Goal: Transaction & Acquisition: Purchase product/service

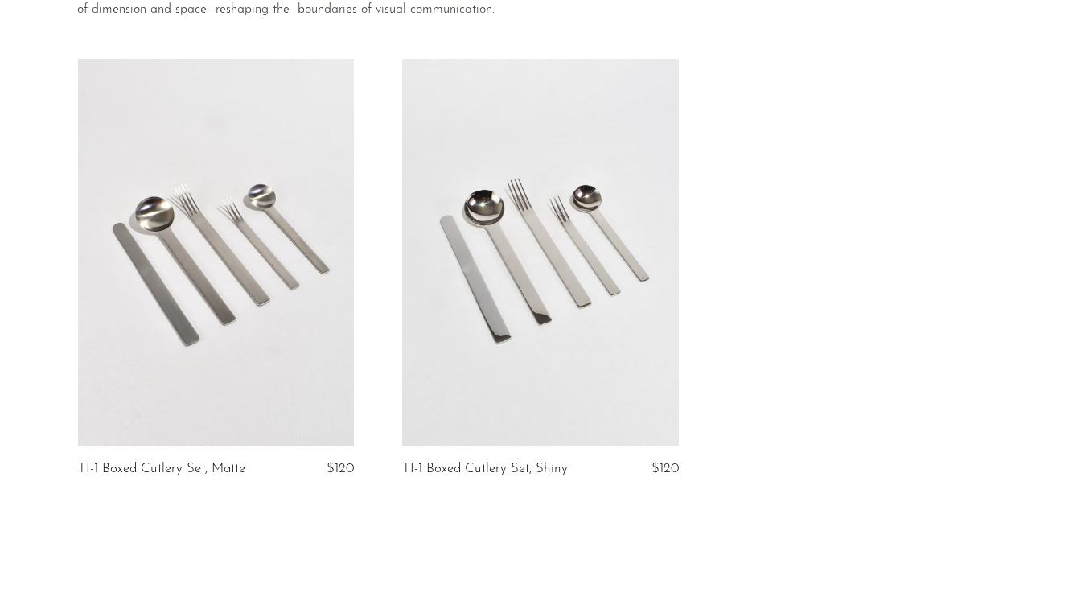
scroll to position [195, 0]
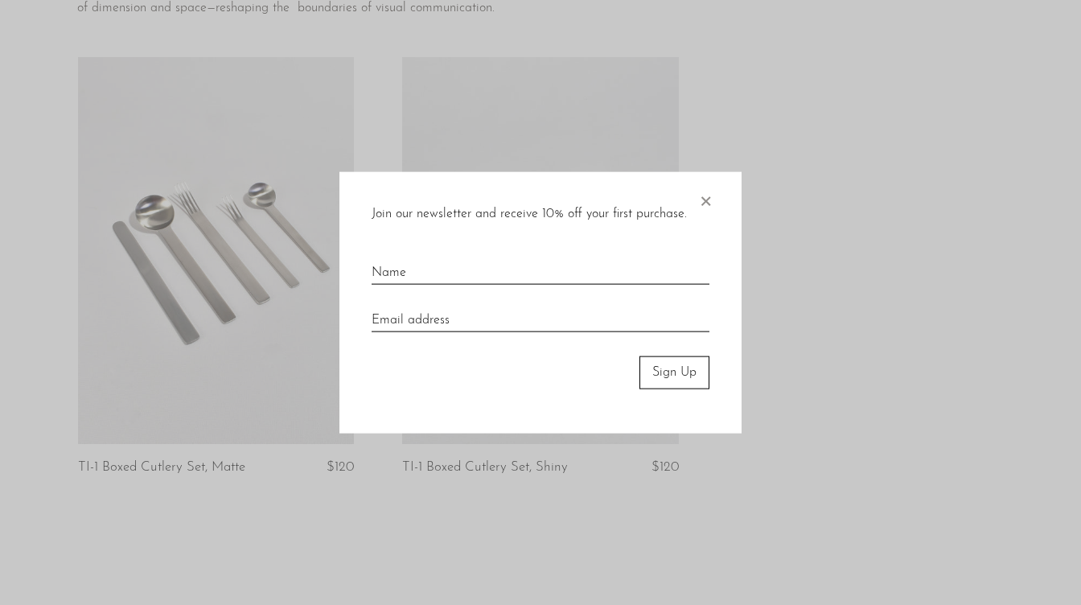
click at [707, 202] on span "×" at bounding box center [705, 197] width 16 height 51
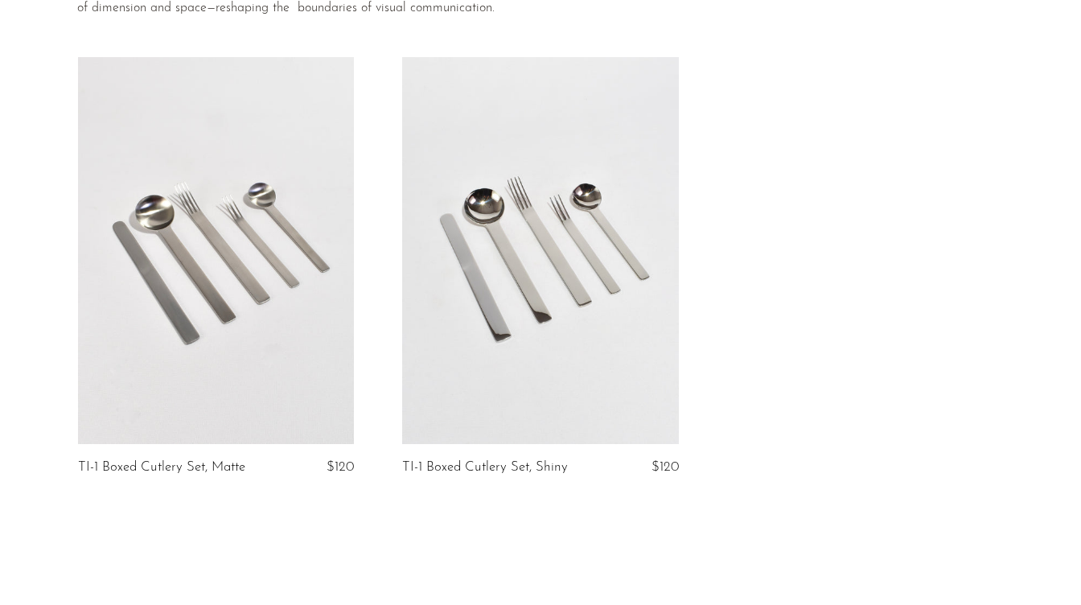
click at [270, 264] on link at bounding box center [216, 250] width 276 height 386
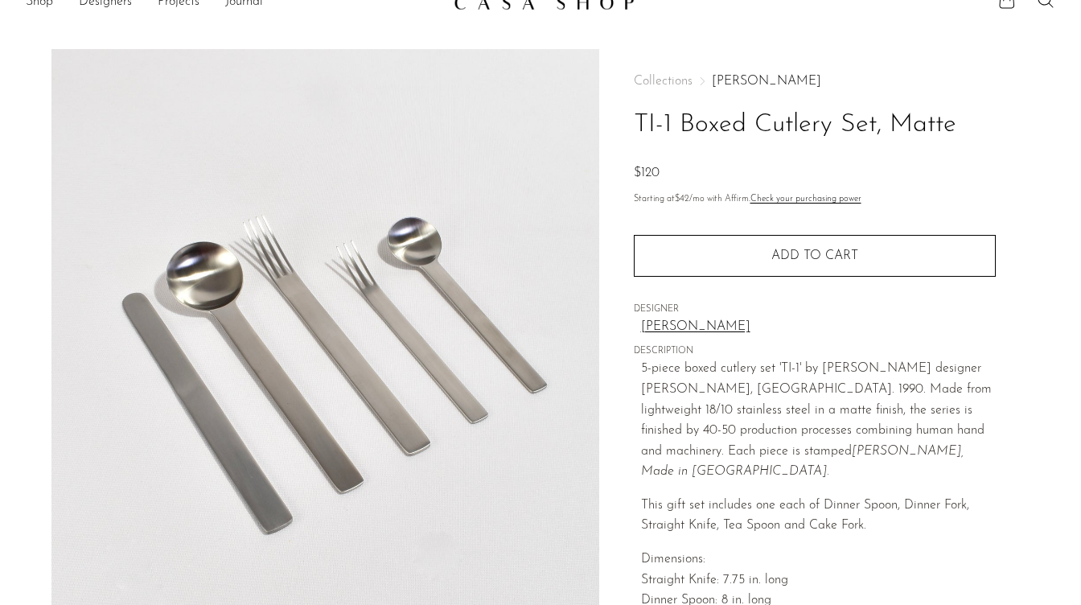
scroll to position [27, 0]
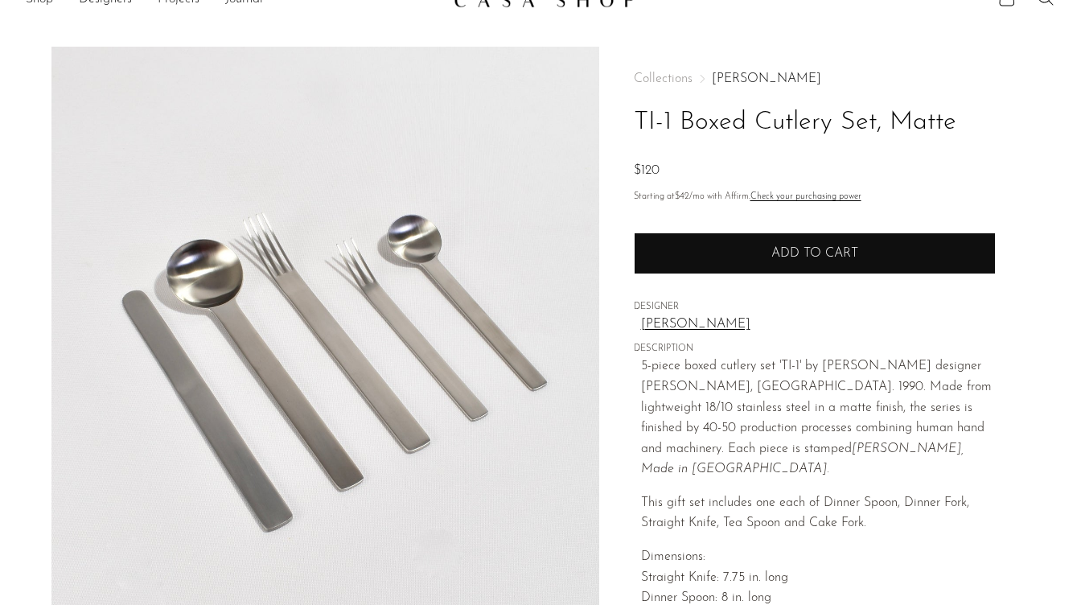
click at [820, 249] on span "Add to cart" at bounding box center [814, 253] width 87 height 13
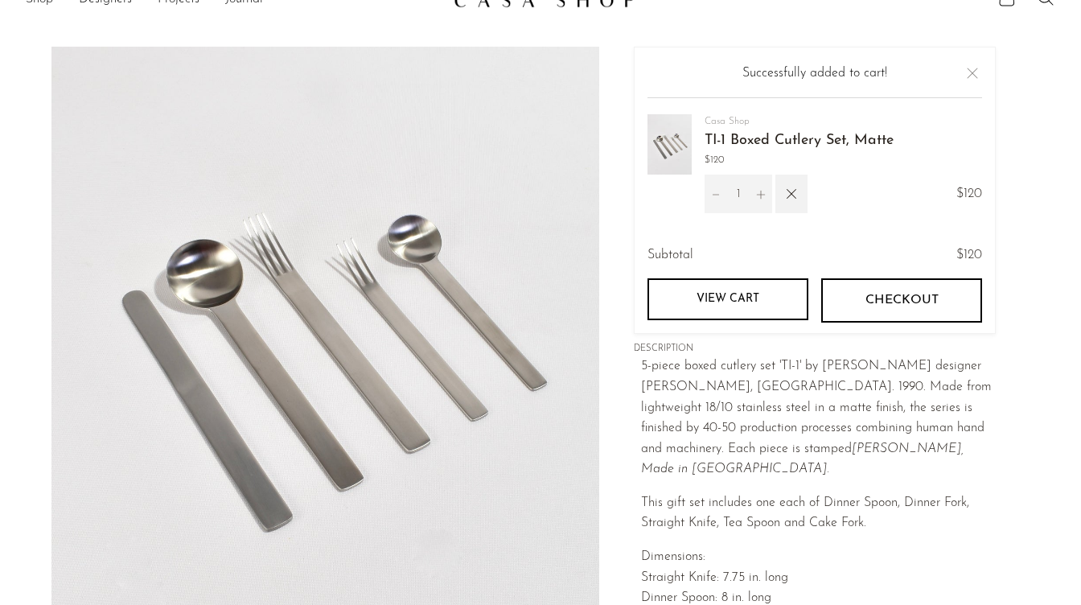
click at [757, 189] on icon "Increment" at bounding box center [760, 193] width 11 height 11
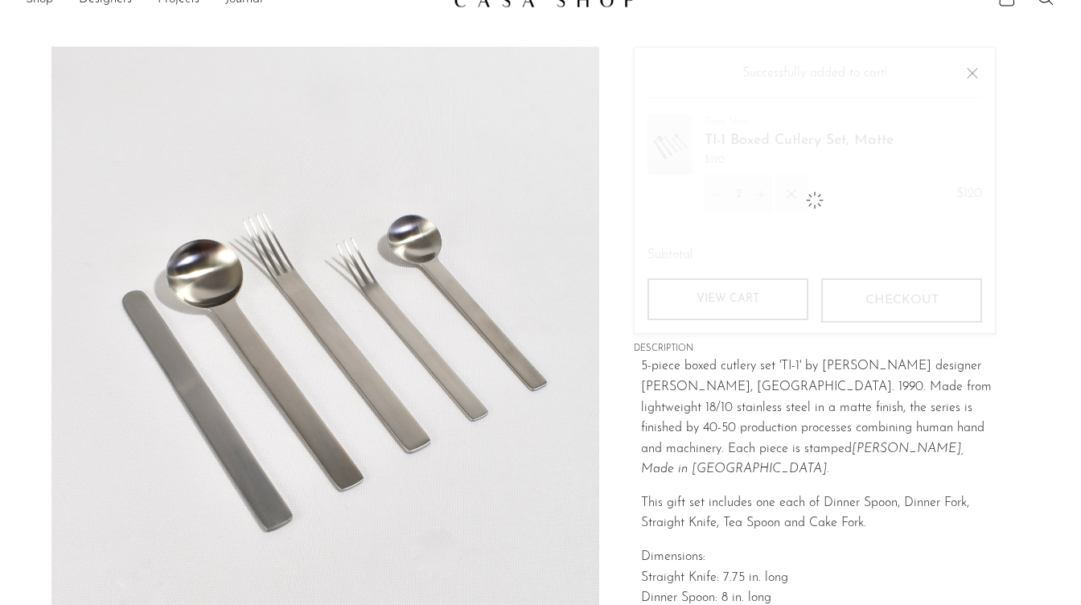
click at [757, 189] on icon "Increment" at bounding box center [760, 193] width 11 height 11
type input "3"
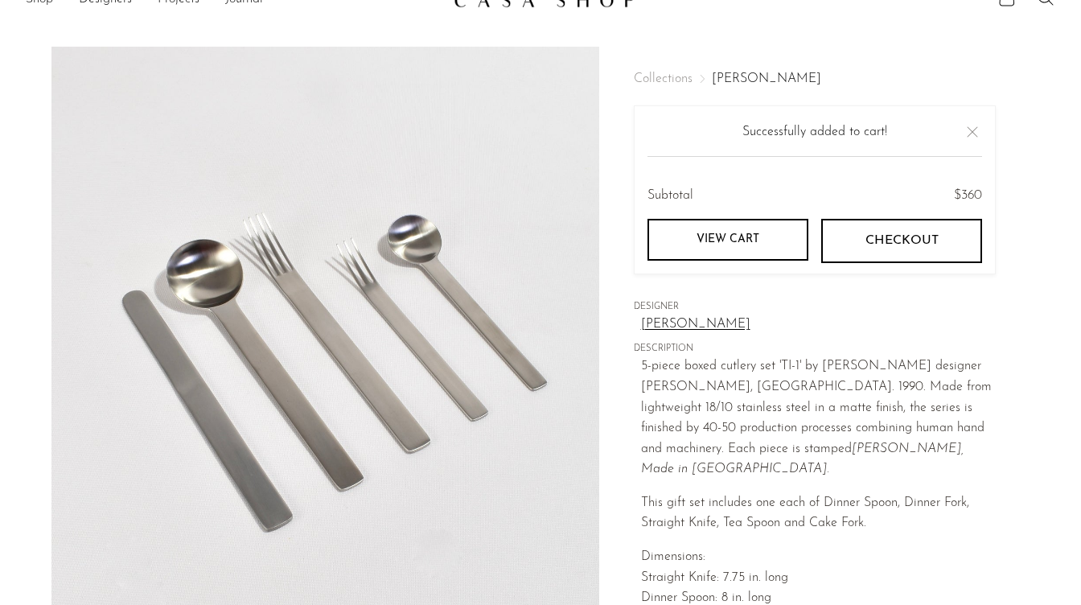
click at [783, 235] on link "View cart" at bounding box center [727, 240] width 161 height 42
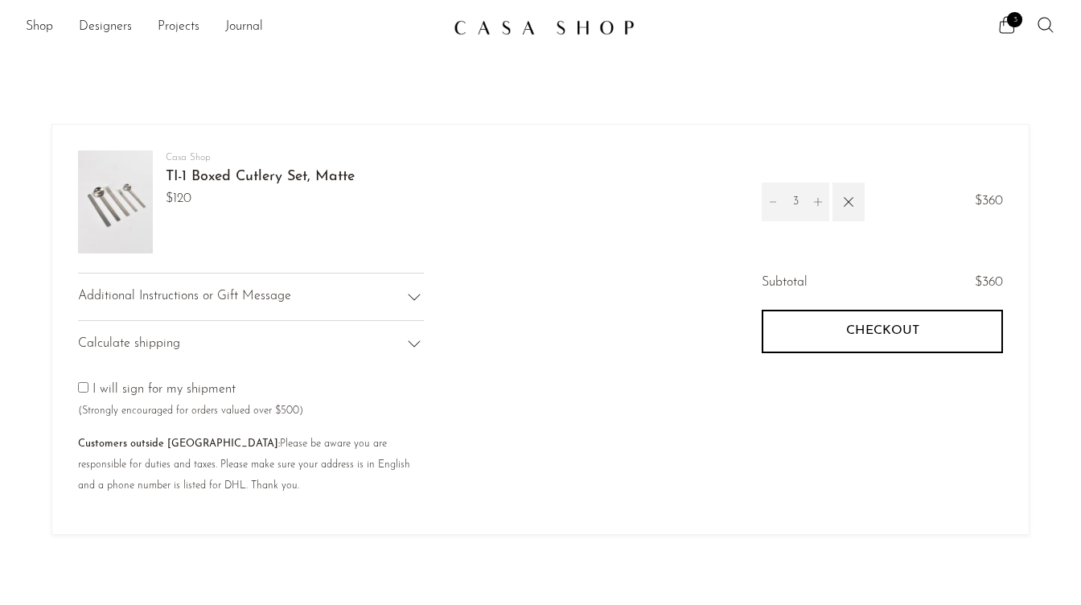
click at [817, 205] on icon "Increment" at bounding box center [817, 201] width 11 height 11
type input "4"
